Goal: Task Accomplishment & Management: Manage account settings

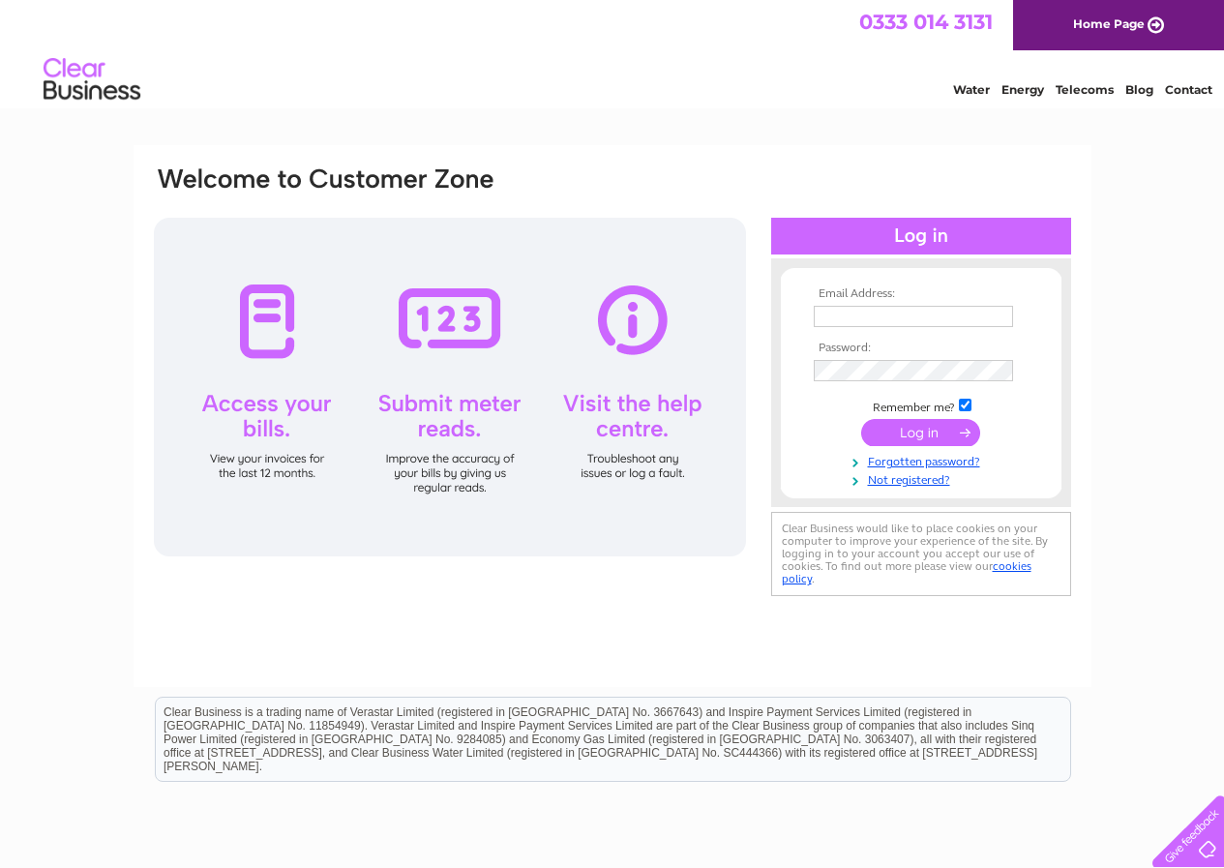
type input "office@oldmillbath.co.uk"
click at [890, 434] on input "submit" at bounding box center [920, 432] width 119 height 27
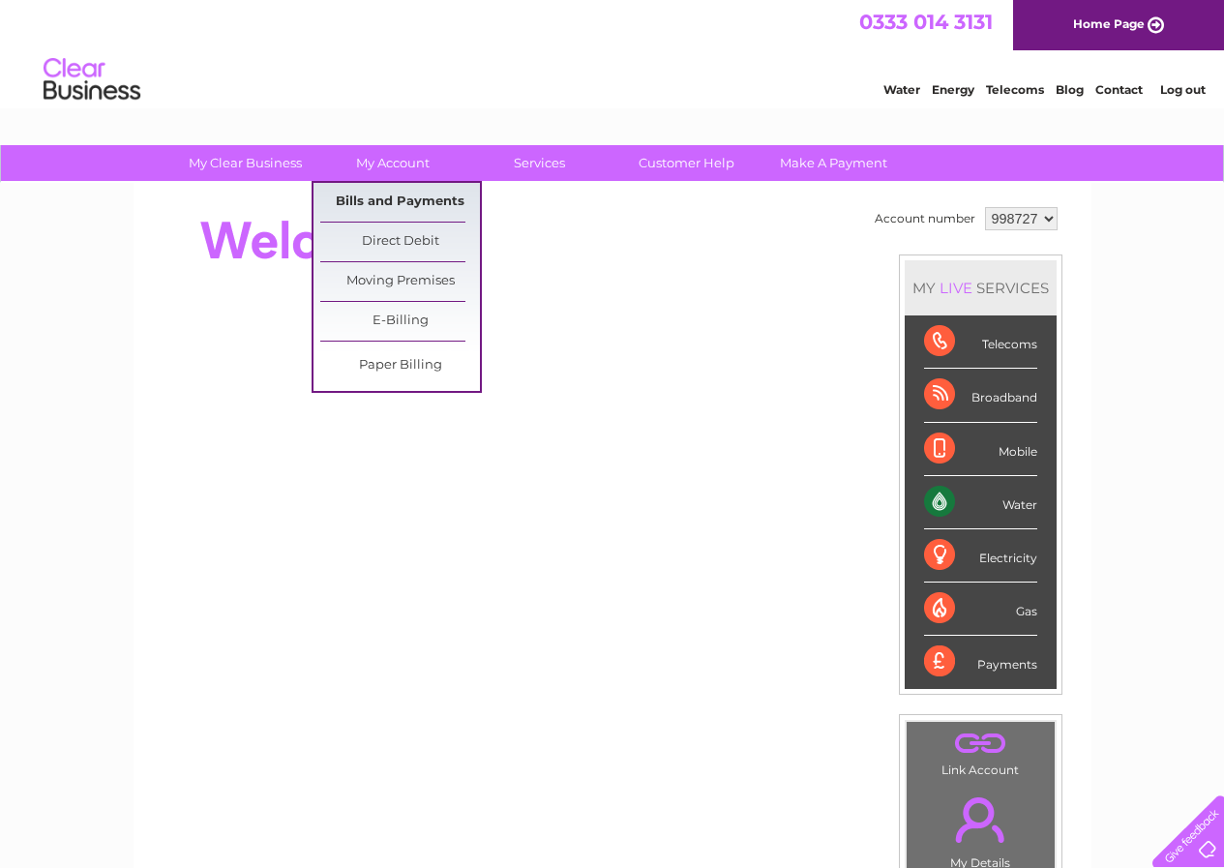
click at [398, 198] on link "Bills and Payments" at bounding box center [400, 202] width 160 height 39
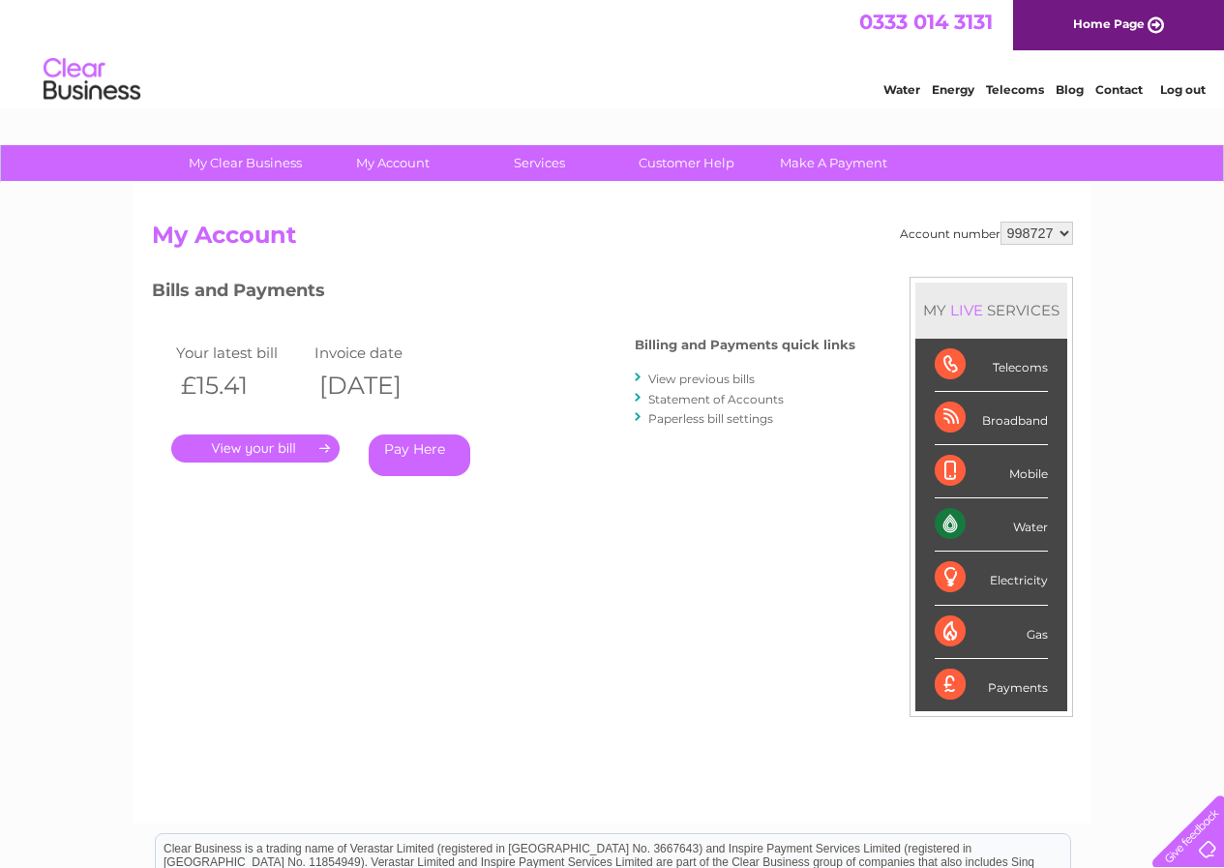
click at [238, 450] on link "." at bounding box center [255, 448] width 168 height 28
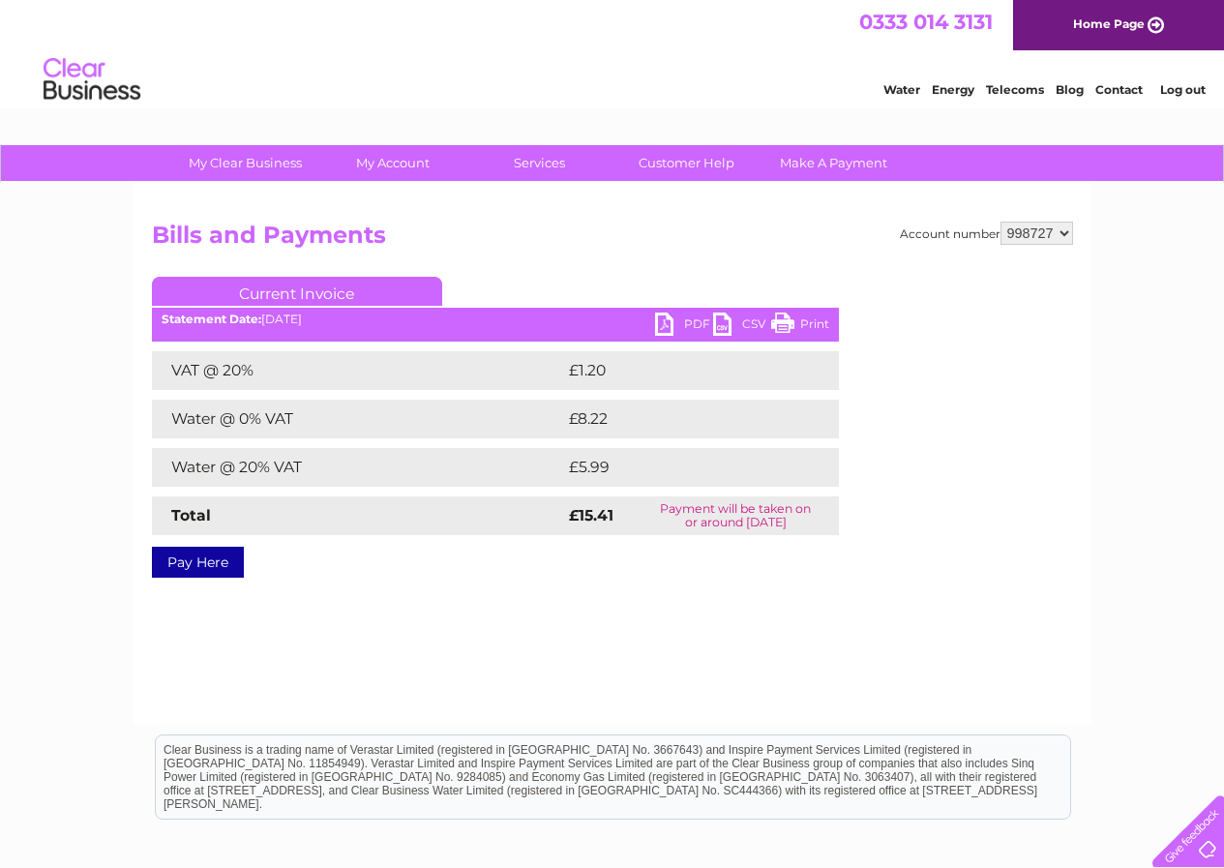
click at [657, 327] on link "PDF" at bounding box center [684, 327] width 58 height 28
